Goal: Task Accomplishment & Management: Use online tool/utility

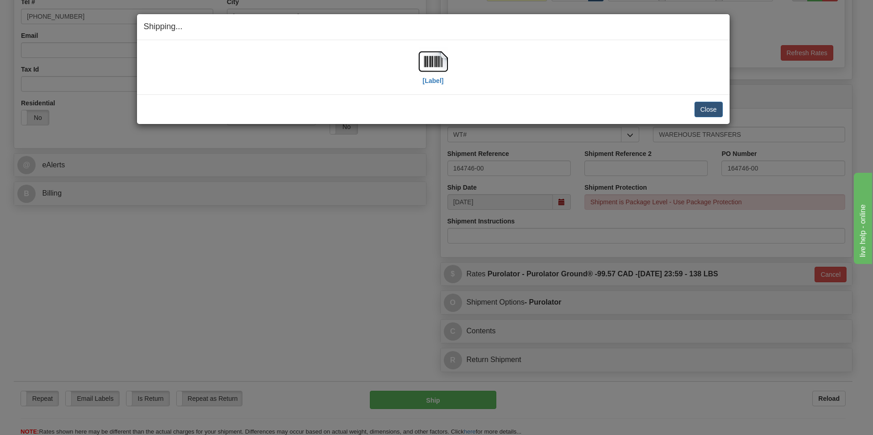
scroll to position [228, 0]
click at [720, 104] on button "Close" at bounding box center [708, 110] width 28 height 16
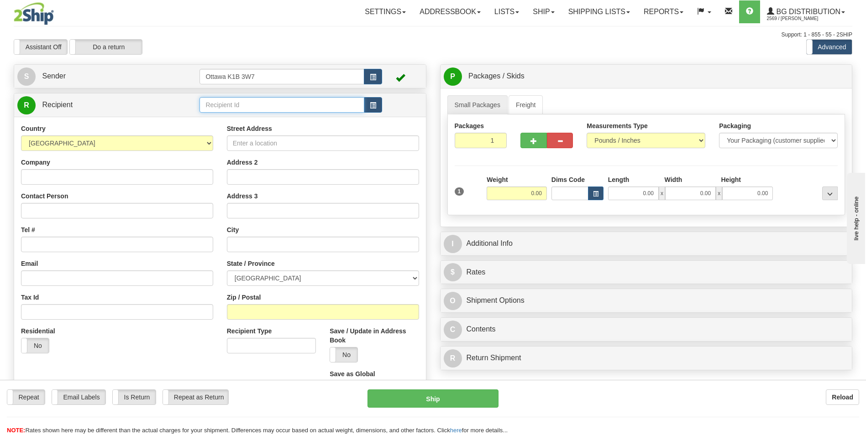
click at [242, 106] on input "text" at bounding box center [281, 105] width 164 height 16
type input "6"
click button "Delete" at bounding box center [0, 0] width 0 height 0
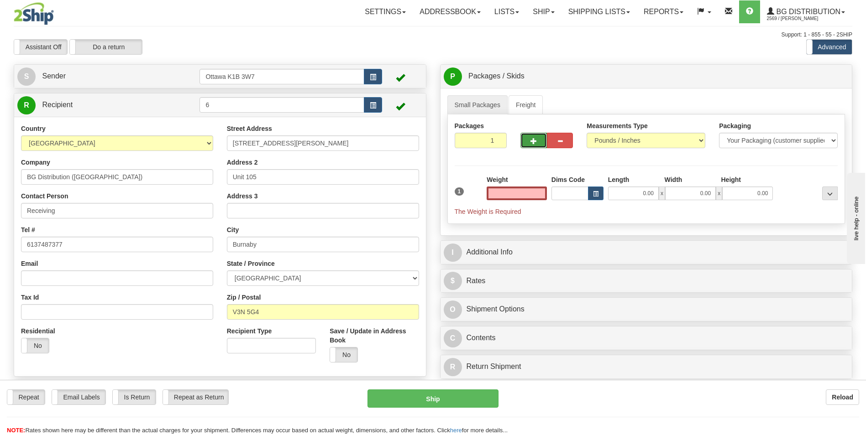
type input "0.00"
click at [535, 140] on span "button" at bounding box center [533, 141] width 6 height 6
type input "2"
click at [844, 76] on label "Pack / Skid Level Pack.." at bounding box center [822, 77] width 52 height 14
radio input "true"
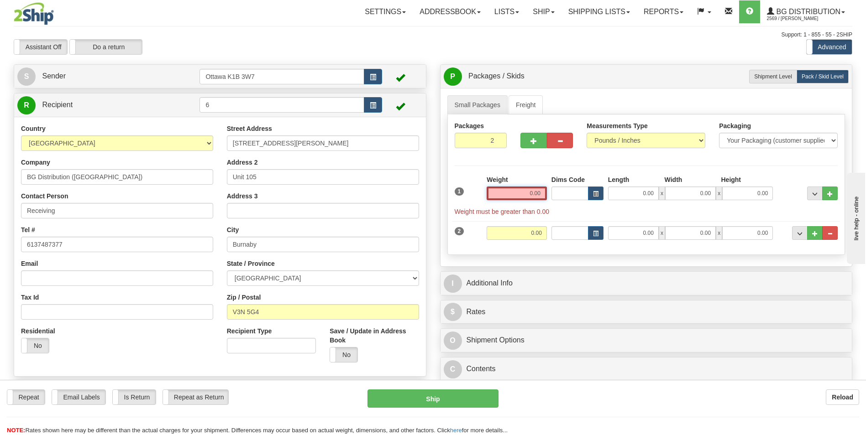
click at [539, 196] on input "0.00" at bounding box center [517, 194] width 60 height 14
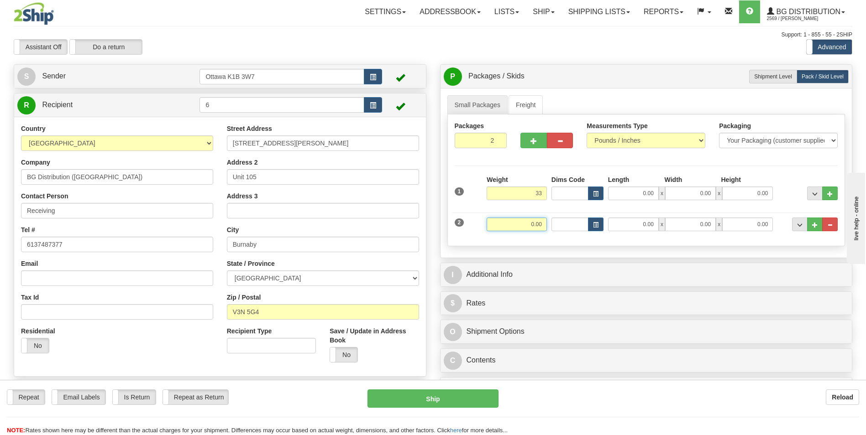
type input "33.00"
click at [534, 225] on input "0.00" at bounding box center [517, 225] width 60 height 14
type input "12.00"
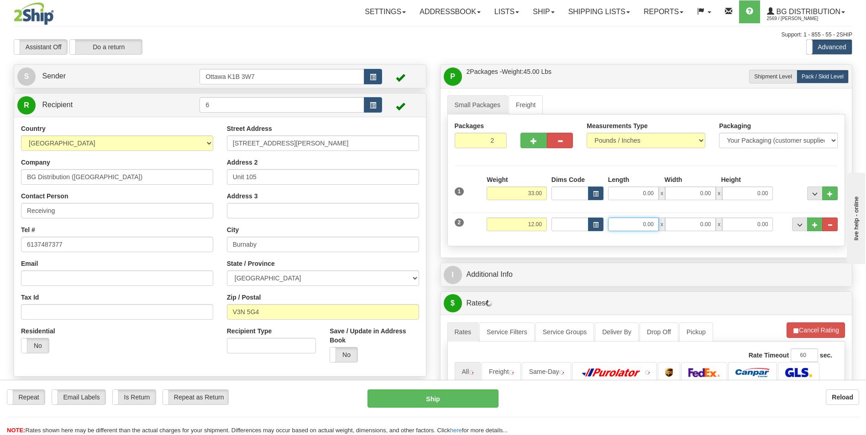
click at [649, 220] on input "0.00" at bounding box center [633, 225] width 51 height 14
type input "0.00"
click at [627, 209] on div "2 Weight 12.00 Dims Code Length Width Height" at bounding box center [646, 223] width 388 height 31
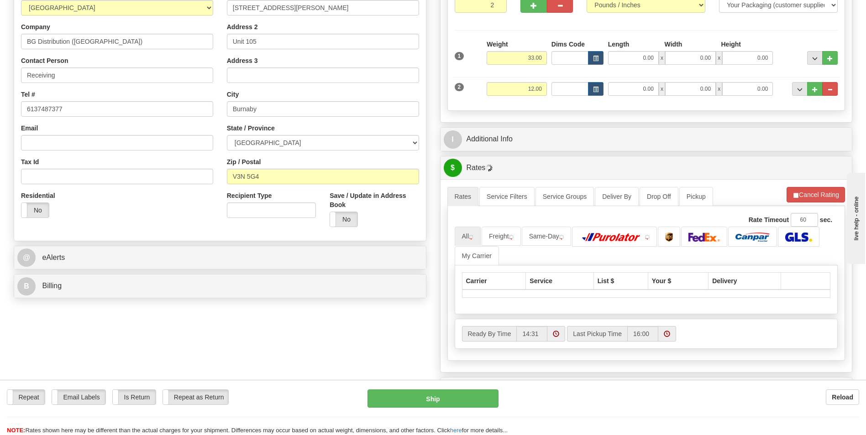
scroll to position [137, 0]
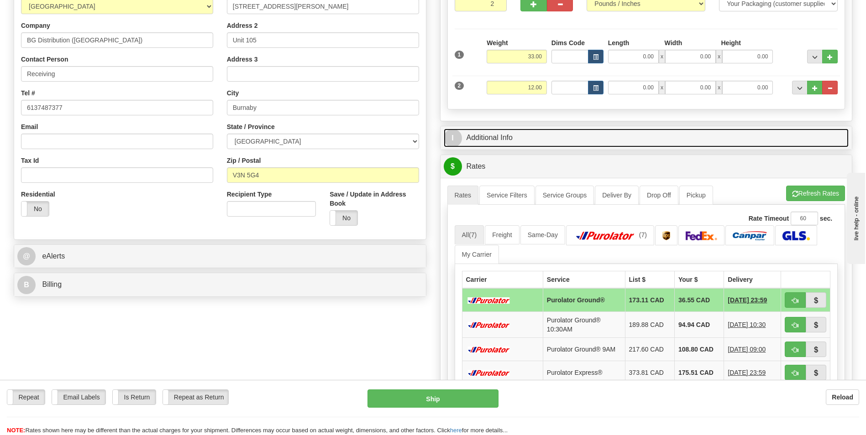
click at [502, 136] on link "I Additional Info" at bounding box center [646, 138] width 405 height 19
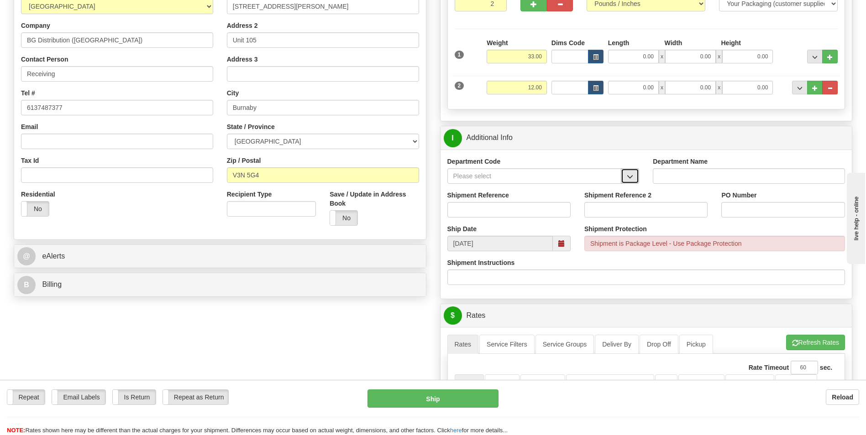
click at [633, 178] on span "button" at bounding box center [630, 177] width 6 height 6
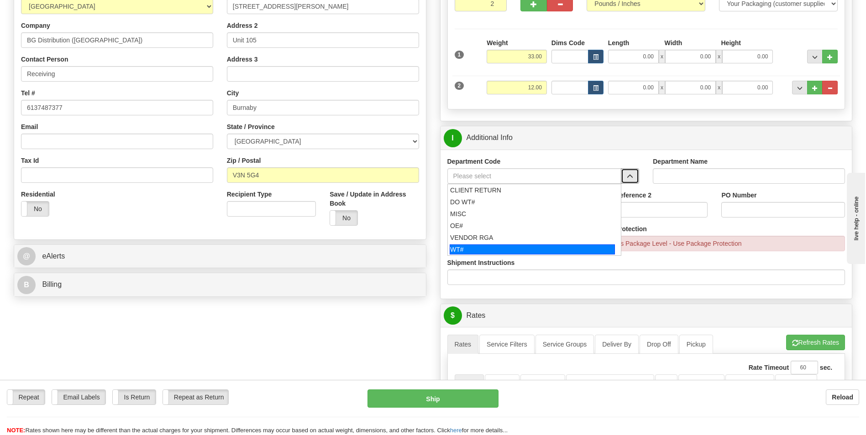
click at [516, 251] on div "WT#" at bounding box center [532, 250] width 165 height 10
type input "WT#"
type input "WAREHOUSE TRANSFERS"
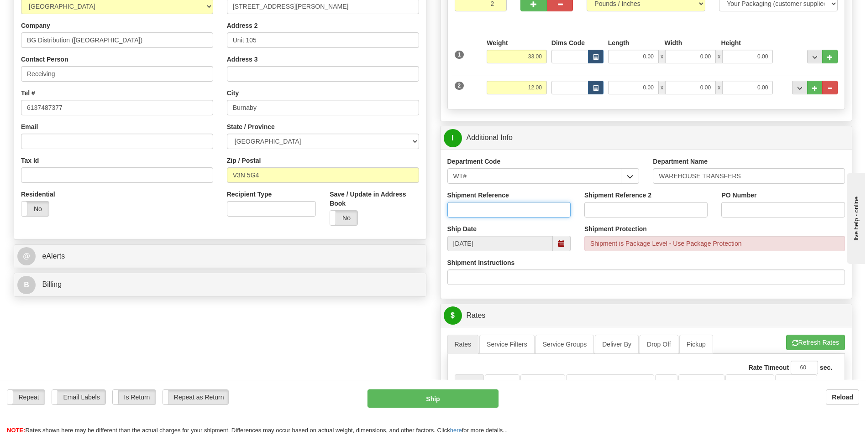
click at [512, 208] on input "Shipment Reference" at bounding box center [508, 210] width 123 height 16
type input "160410-00"
click at [747, 205] on input "PO Number" at bounding box center [782, 210] width 123 height 16
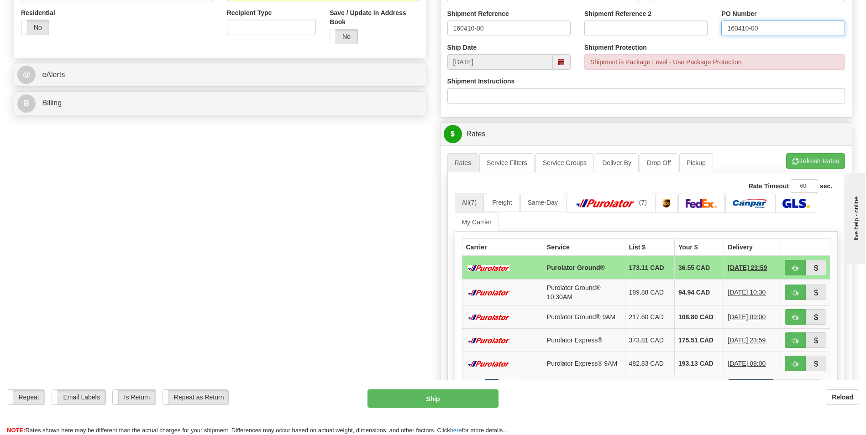
scroll to position [319, 0]
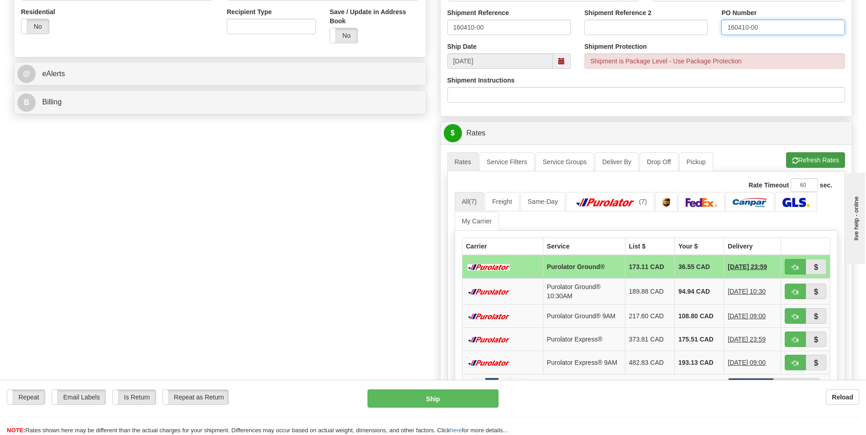
type input "160410-00"
click at [816, 160] on button "Refresh Rates" at bounding box center [815, 160] width 59 height 16
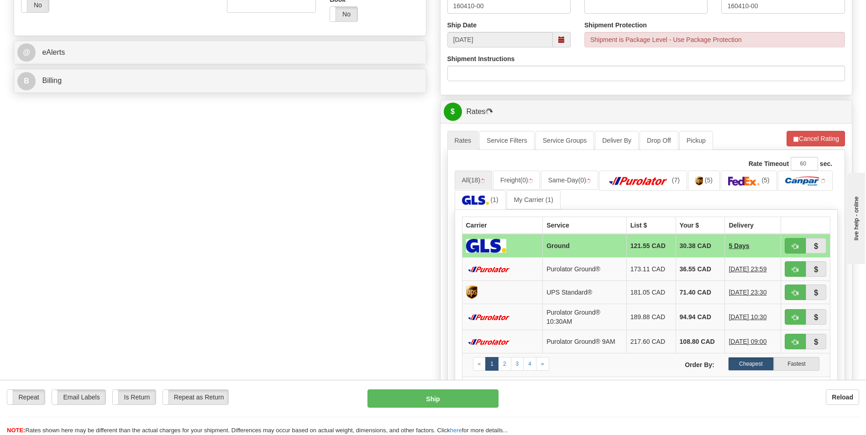
scroll to position [411, 0]
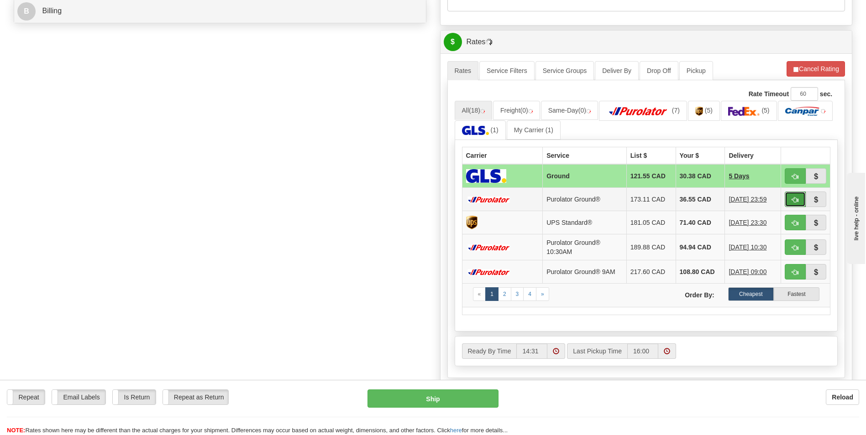
click at [798, 201] on button "button" at bounding box center [795, 200] width 21 height 16
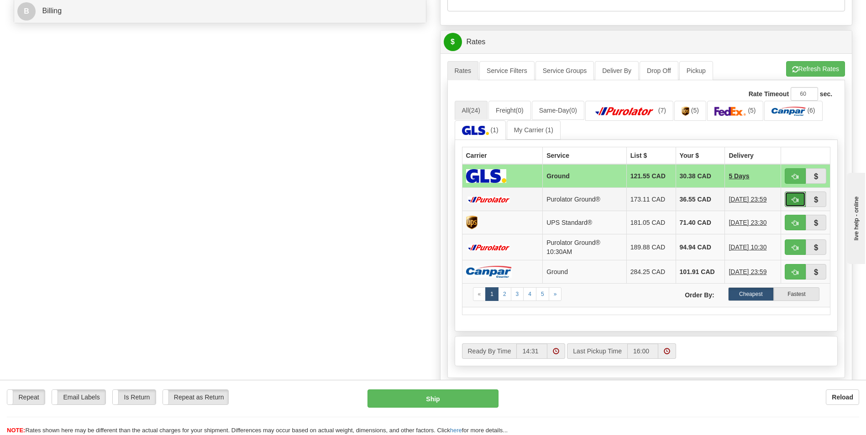
click at [795, 201] on span "button" at bounding box center [795, 200] width 6 height 6
type input "260"
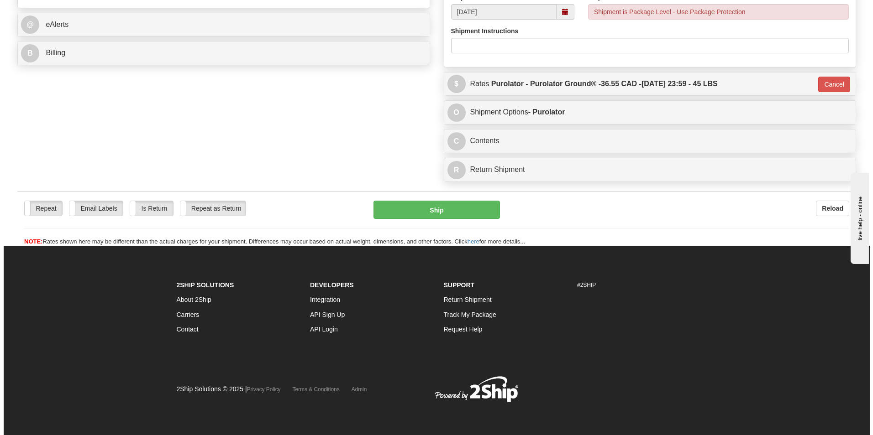
scroll to position [369, 0]
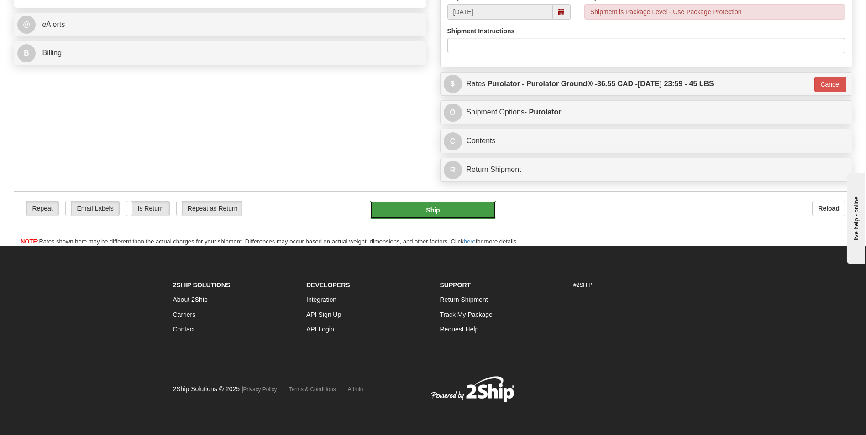
click at [444, 201] on button "Ship" at bounding box center [433, 210] width 126 height 18
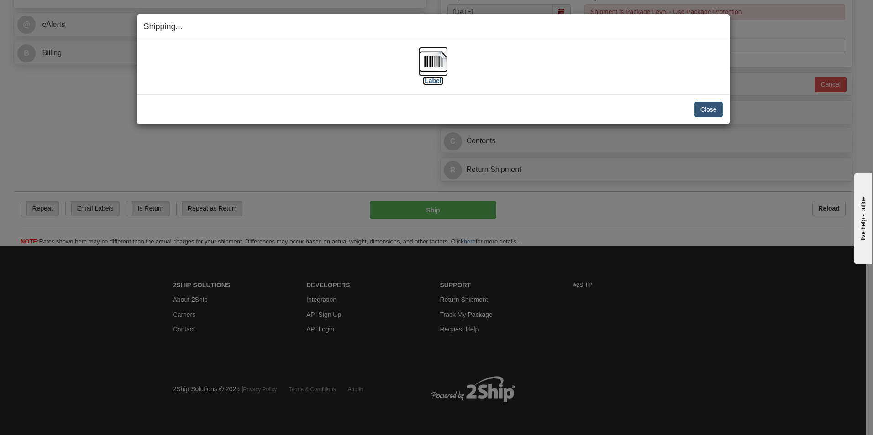
click at [434, 81] on label "[Label]" at bounding box center [433, 80] width 21 height 9
click at [715, 108] on button "Close" at bounding box center [708, 110] width 28 height 16
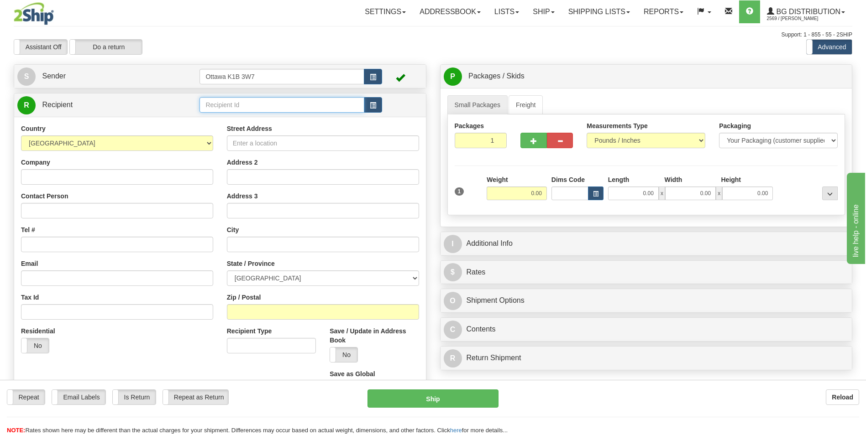
click at [240, 104] on input "text" at bounding box center [281, 105] width 164 height 16
type input "3"
click button "Delete" at bounding box center [0, 0] width 0 height 0
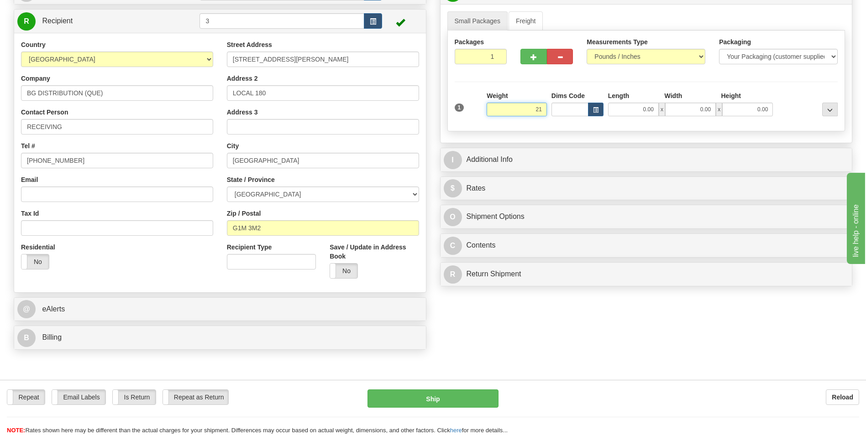
scroll to position [91, 0]
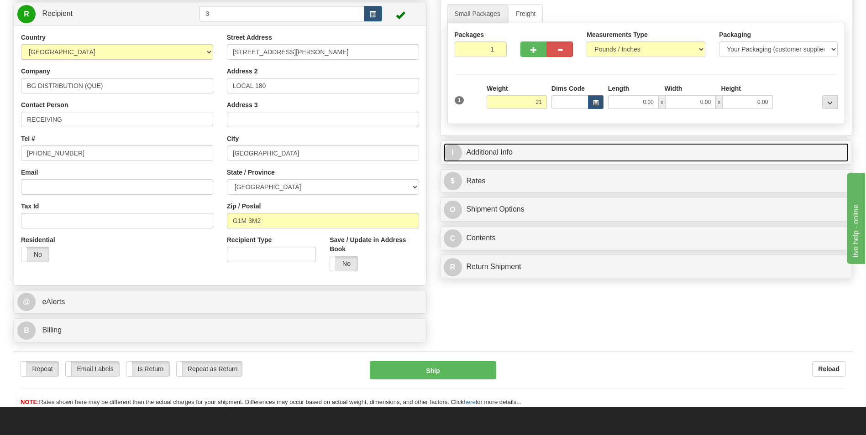
type input "21.00"
click at [506, 151] on link "I Additional Info" at bounding box center [646, 152] width 405 height 19
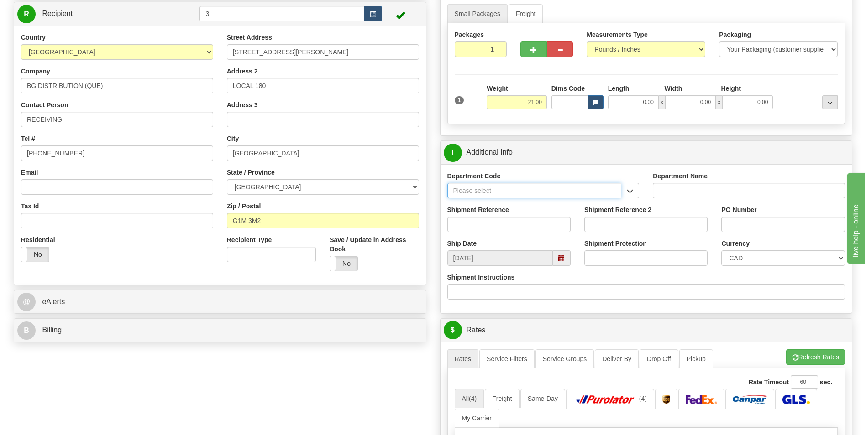
click at [576, 189] on input "Department Code" at bounding box center [534, 191] width 174 height 16
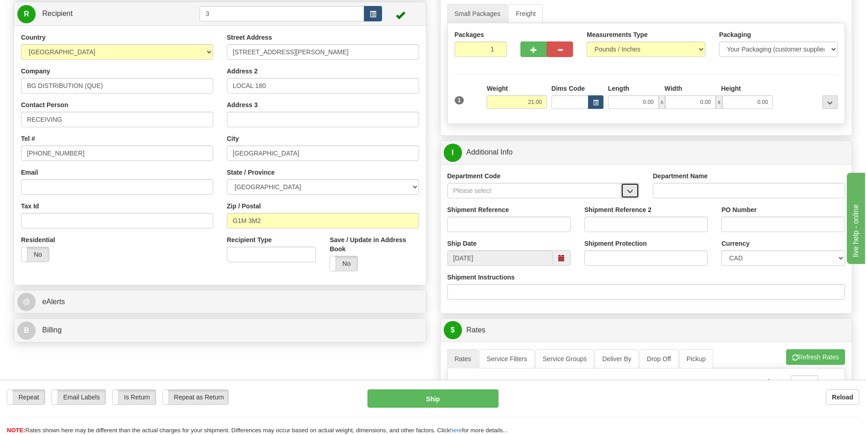
click at [639, 194] on button "button" at bounding box center [630, 191] width 18 height 16
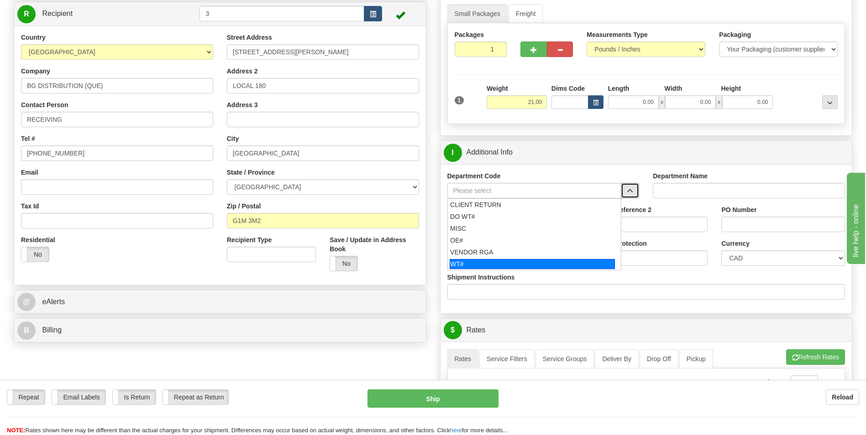
click at [527, 262] on div "WT#" at bounding box center [532, 264] width 165 height 10
type input "WT#"
type input "WAREHOUSE TRANSFERS"
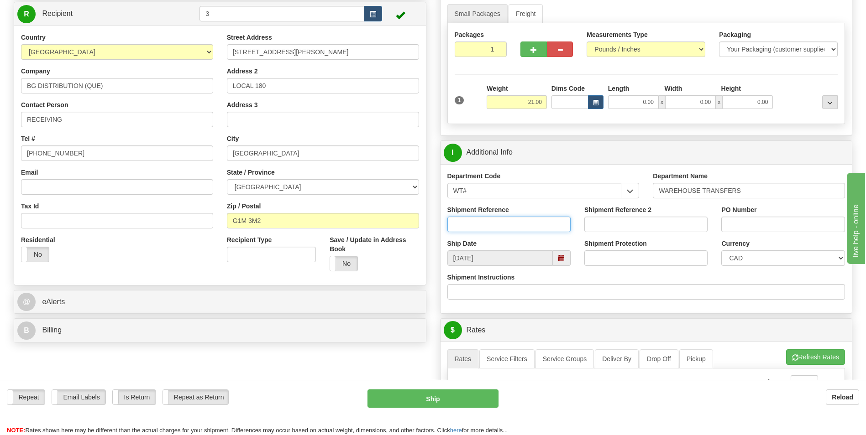
click at [489, 225] on input "Shipment Reference" at bounding box center [508, 225] width 123 height 16
type input "164735-00"
click at [770, 220] on input "PO Number" at bounding box center [782, 225] width 123 height 16
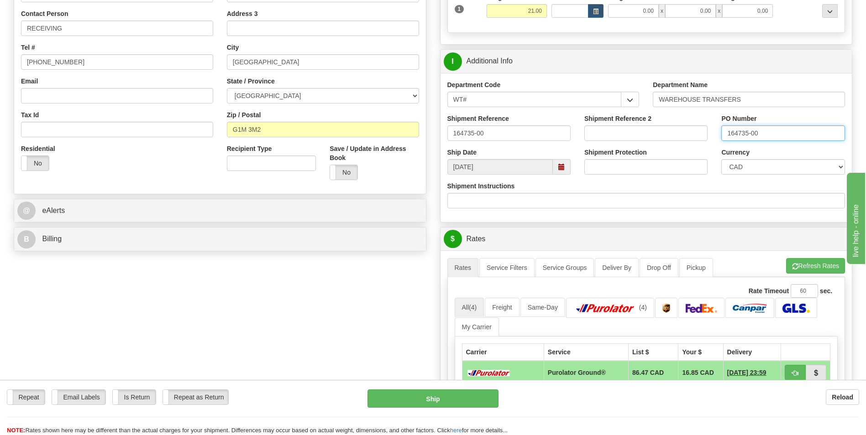
scroll to position [319, 0]
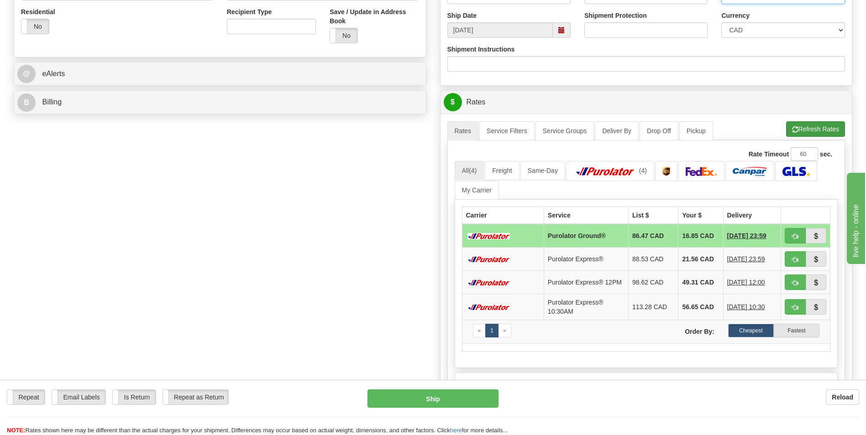
type input "164735-00"
click at [831, 126] on button "Refresh Rates" at bounding box center [815, 129] width 59 height 16
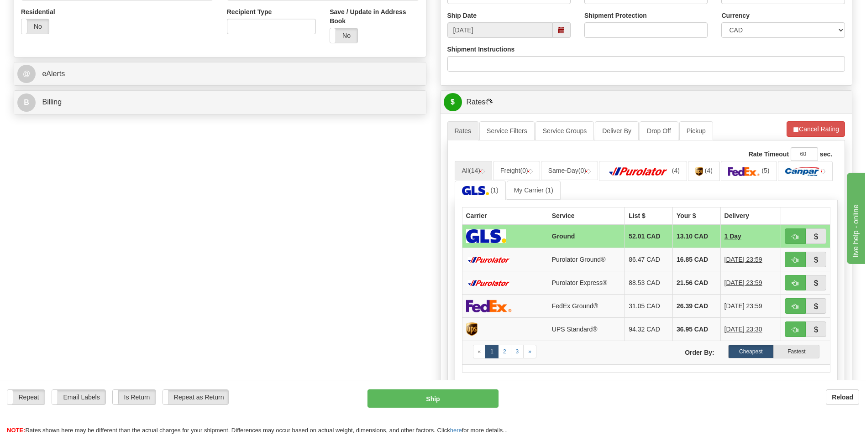
scroll to position [365, 0]
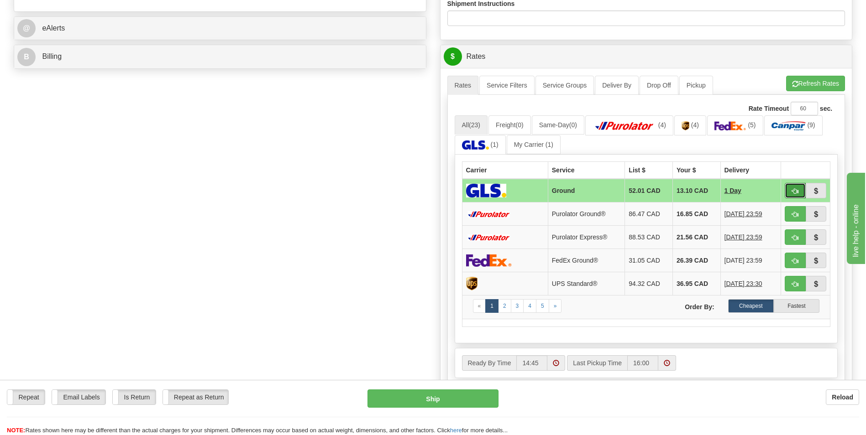
click at [795, 191] on span "button" at bounding box center [795, 191] width 6 height 6
type input "1"
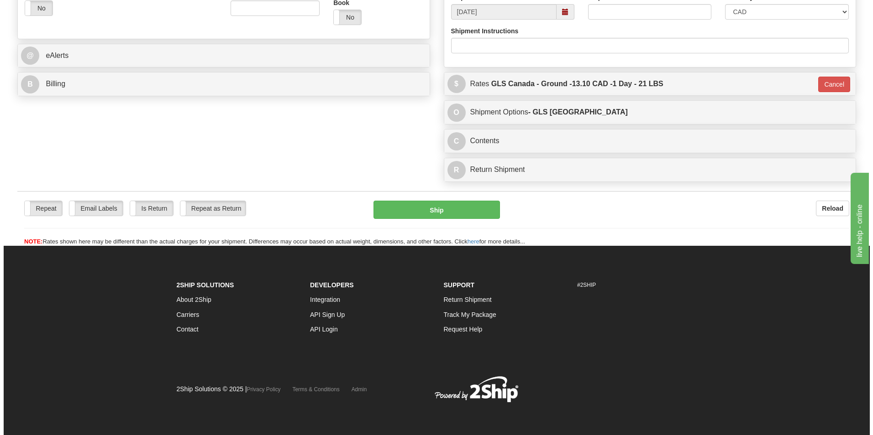
scroll to position [338, 0]
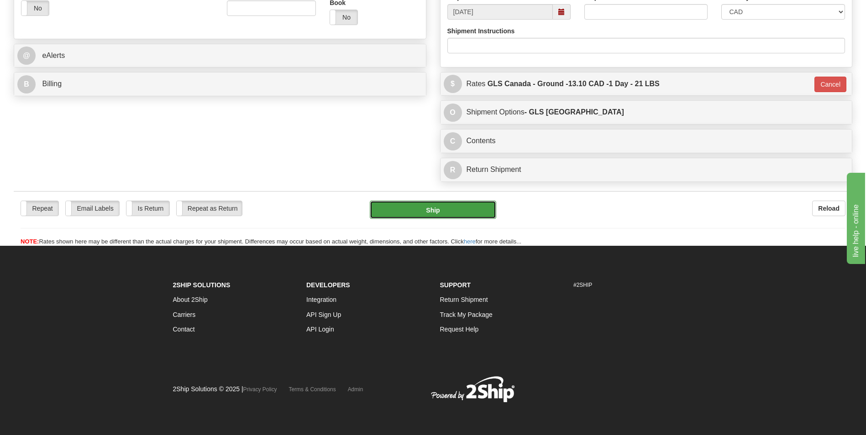
click at [455, 212] on button "Ship" at bounding box center [433, 210] width 126 height 18
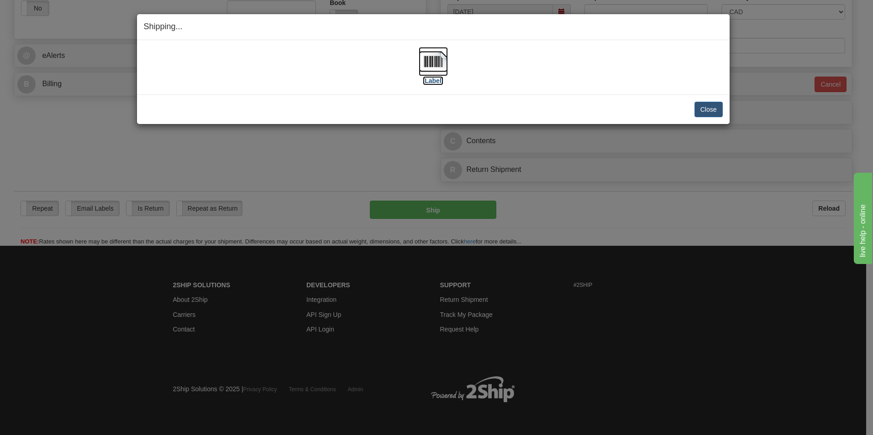
click at [439, 79] on label "[Label]" at bounding box center [433, 80] width 21 height 9
click at [709, 108] on button "Close" at bounding box center [708, 110] width 28 height 16
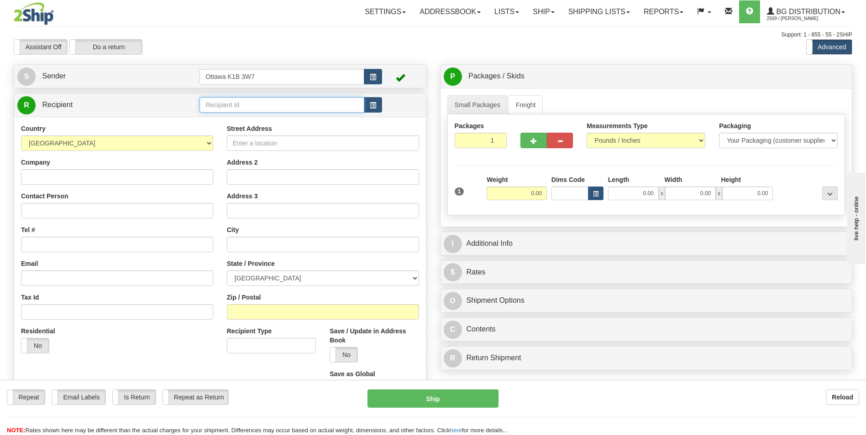
click at [249, 105] on input "text" at bounding box center [281, 105] width 164 height 16
type input "5"
click button "Delete" at bounding box center [0, 0] width 0 height 0
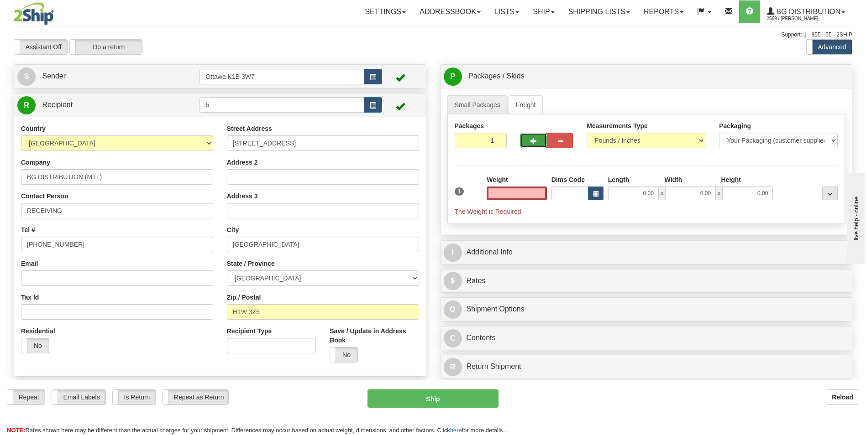
type input "0.00"
click at [533, 142] on span "button" at bounding box center [533, 141] width 6 height 6
type input "3"
click at [818, 76] on span "Pack / Skid Level" at bounding box center [822, 76] width 42 height 6
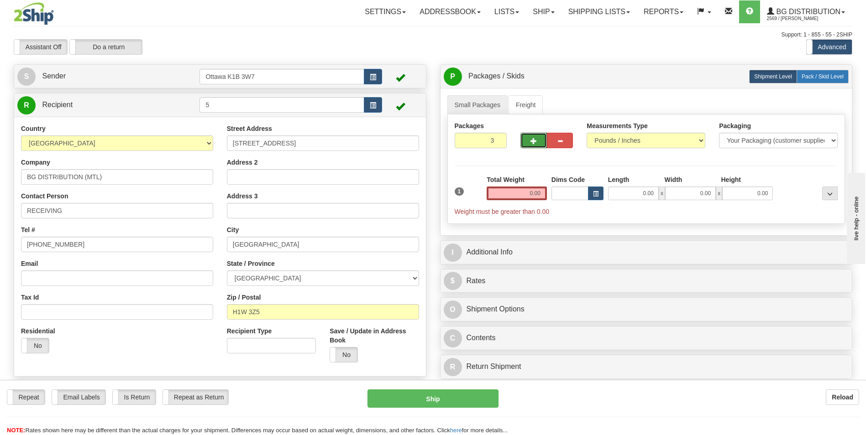
radio input "true"
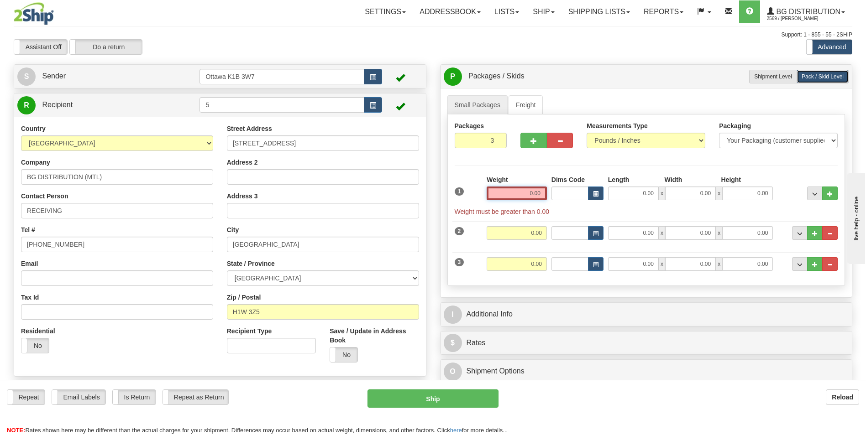
click at [520, 193] on input "0.00" at bounding box center [517, 194] width 60 height 14
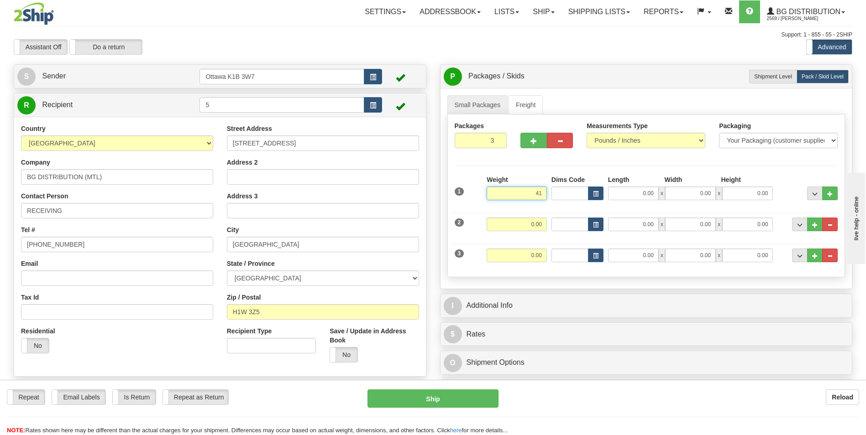
type input "4"
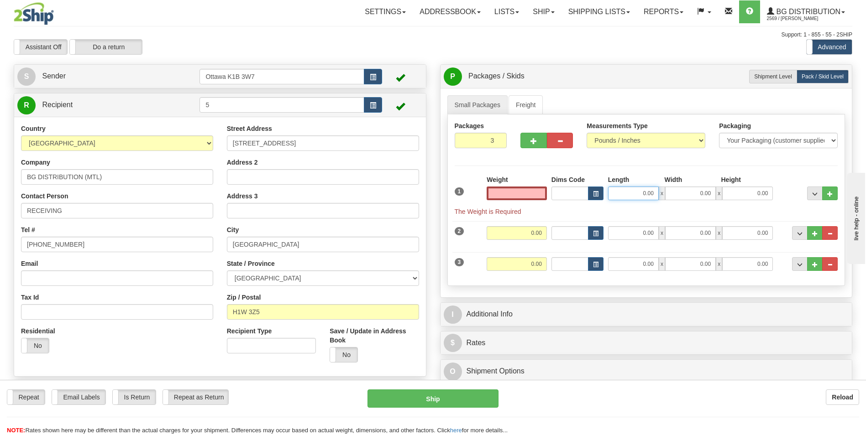
type input "0.00"
click at [639, 194] on input "0.00" at bounding box center [633, 194] width 51 height 14
type input "41.00"
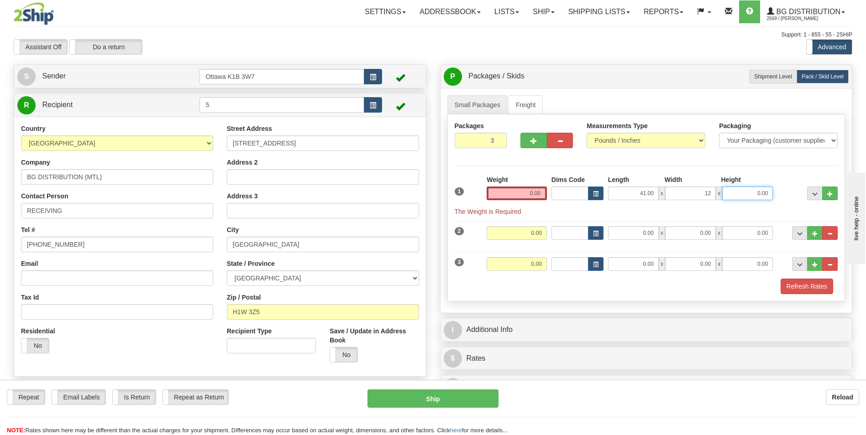
type input "12.00"
type input "7.00"
click at [525, 190] on input "0.00" at bounding box center [517, 194] width 60 height 14
type input "20"
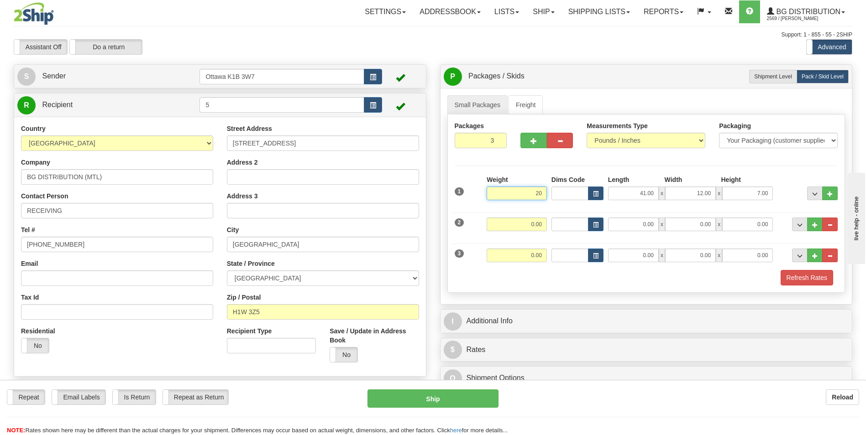
drag, startPoint x: 531, startPoint y: 192, endPoint x: 544, endPoint y: 195, distance: 13.1
click at [544, 195] on input "20" at bounding box center [517, 194] width 60 height 14
click at [531, 192] on input "20" at bounding box center [517, 194] width 60 height 14
drag, startPoint x: 512, startPoint y: 198, endPoint x: 547, endPoint y: 197, distance: 35.6
click at [547, 197] on div "Weight 20" at bounding box center [516, 191] width 65 height 32
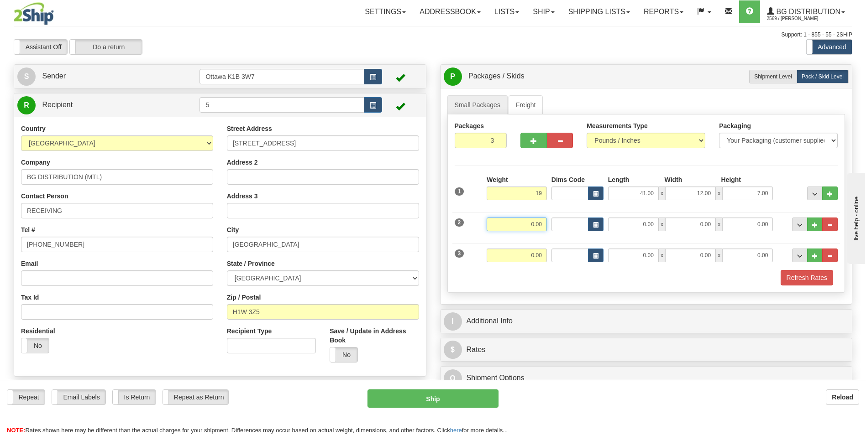
type input "19.00"
click at [529, 227] on input "0.00" at bounding box center [517, 225] width 60 height 14
type input "19.00"
click at [643, 225] on input "0.00" at bounding box center [633, 225] width 51 height 14
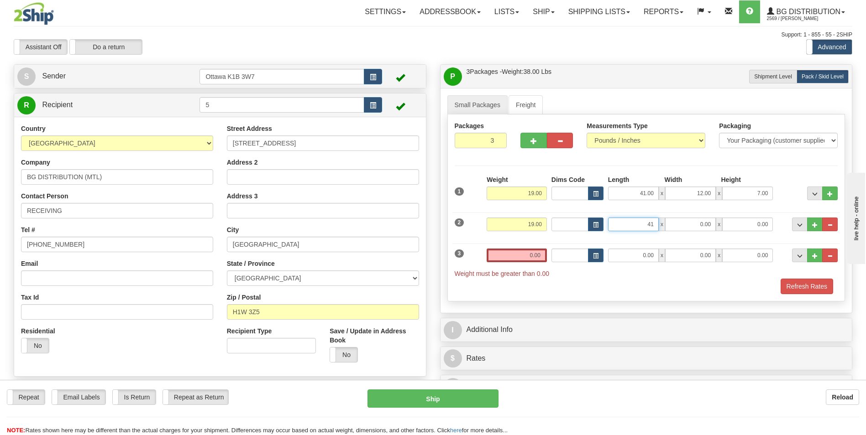
type input "41.00"
type input "12.00"
type input "7.00"
click at [536, 256] on input "0.00" at bounding box center [517, 256] width 60 height 14
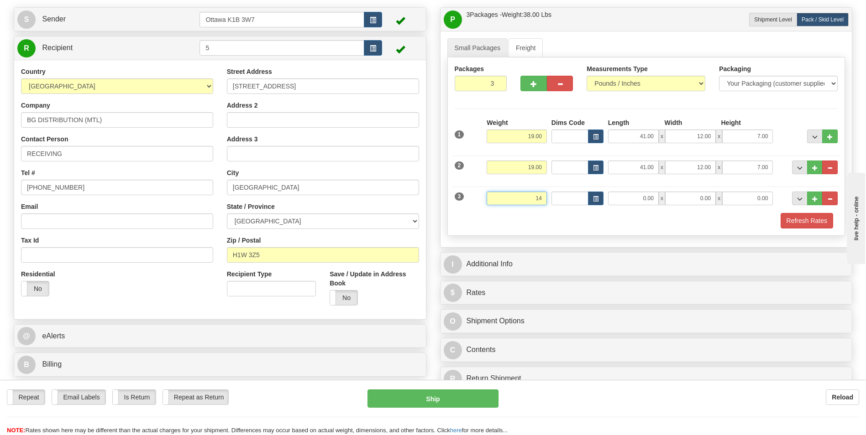
scroll to position [91, 0]
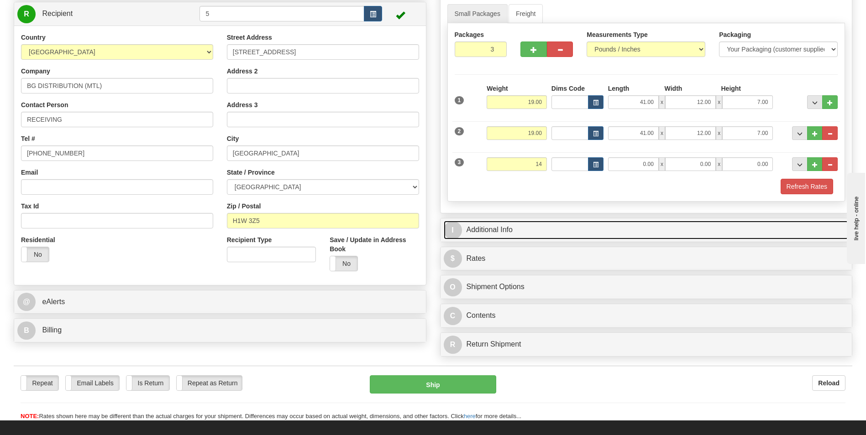
type input "14.00"
click at [508, 229] on link "I Additional Info" at bounding box center [646, 230] width 405 height 19
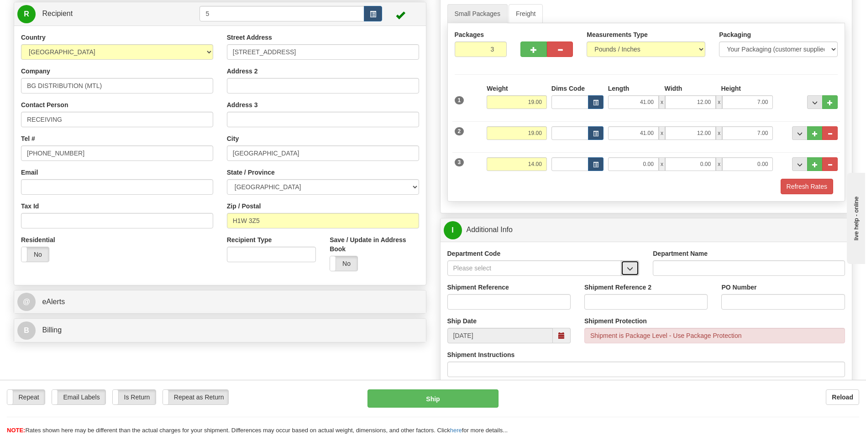
click at [627, 271] on span "button" at bounding box center [630, 269] width 6 height 6
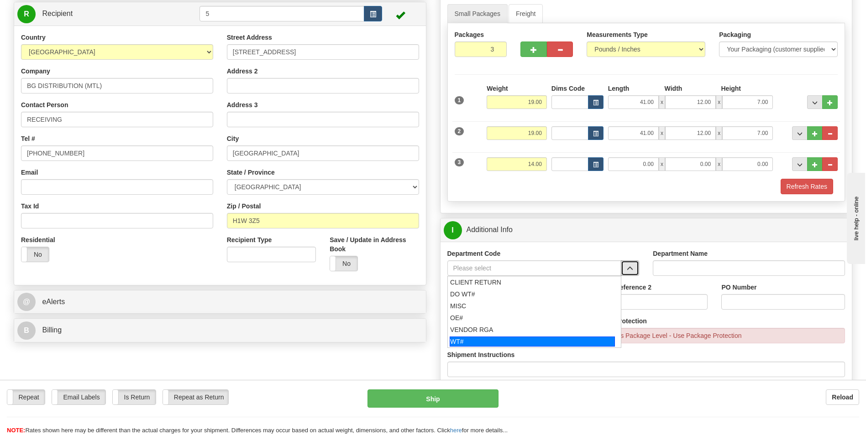
click at [503, 340] on div "WT#" at bounding box center [532, 342] width 165 height 10
type input "WT#"
type input "WAREHOUSE TRANSFERS"
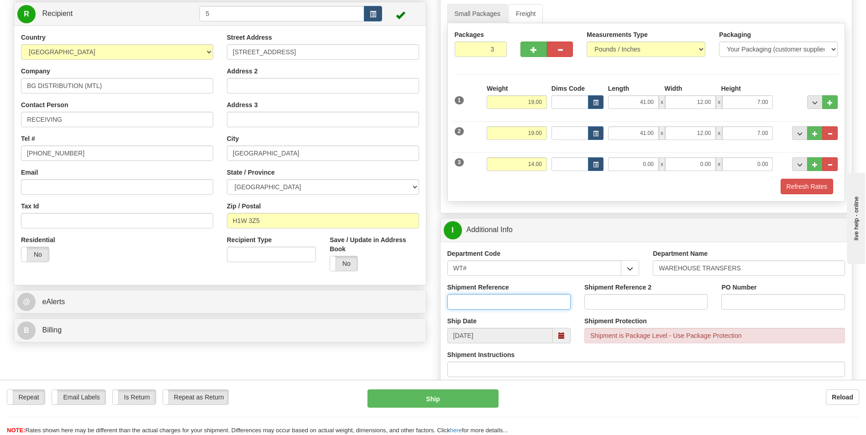
click at [504, 299] on input "Shipment Reference" at bounding box center [508, 302] width 123 height 16
type input "164882-00"
click at [792, 301] on input "PO Number" at bounding box center [782, 302] width 123 height 16
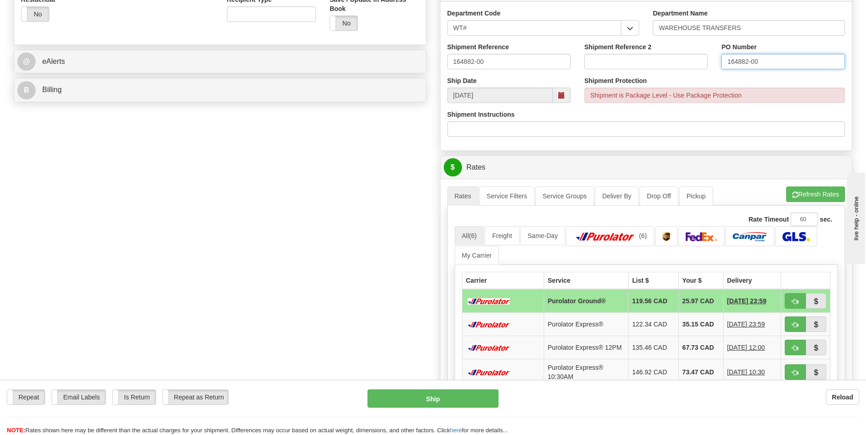
scroll to position [456, 0]
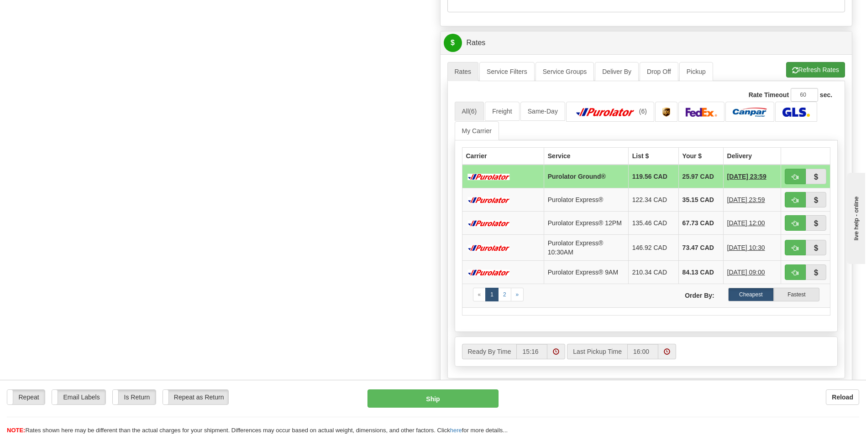
type input "164882-00"
click at [830, 69] on button "Refresh Rates" at bounding box center [815, 70] width 59 height 16
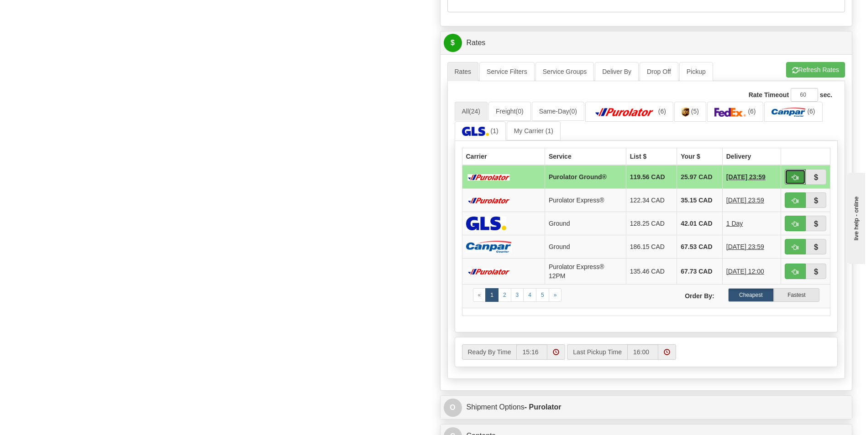
click at [793, 179] on span "button" at bounding box center [795, 178] width 6 height 6
type input "260"
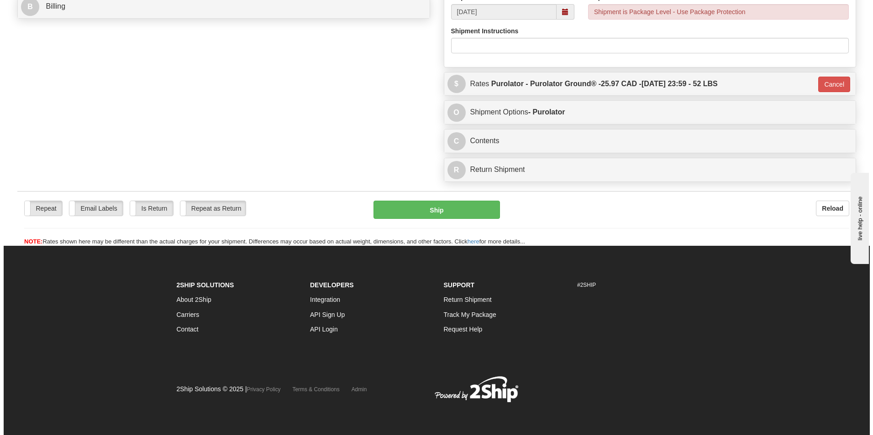
scroll to position [415, 0]
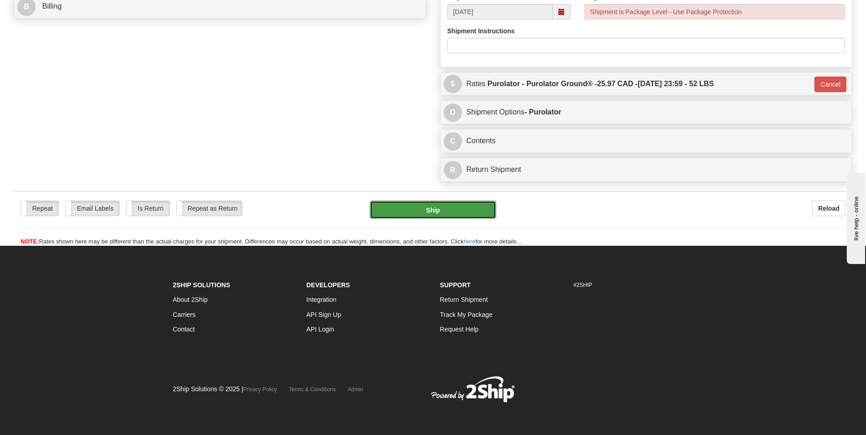
click at [446, 208] on button "Ship" at bounding box center [433, 210] width 126 height 18
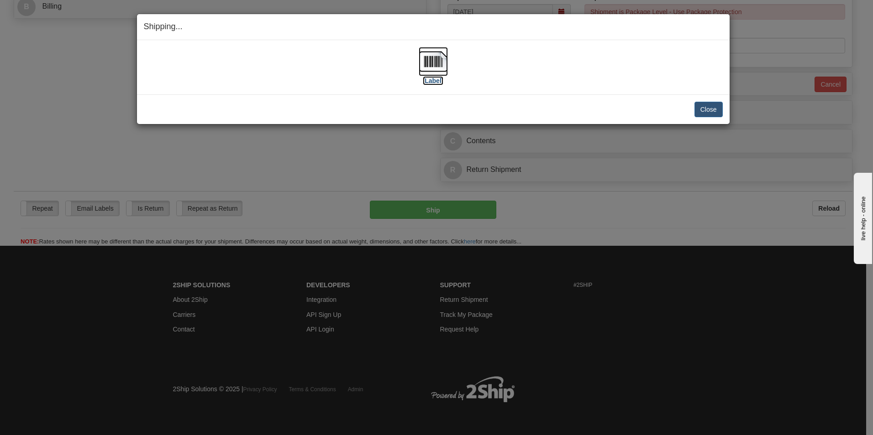
click at [438, 85] on label "[Label]" at bounding box center [433, 80] width 21 height 9
